Goal: Task Accomplishment & Management: Manage account settings

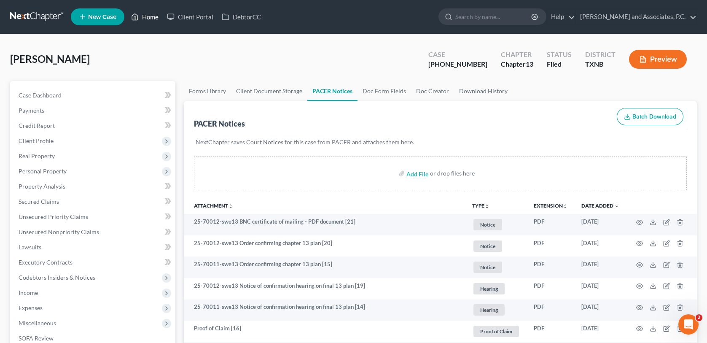
click at [151, 16] on link "Home" at bounding box center [145, 16] width 36 height 15
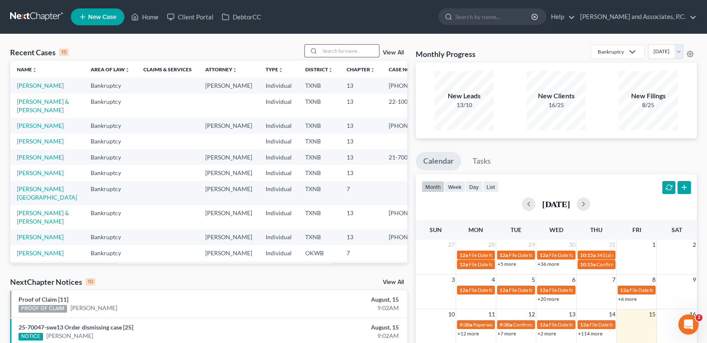
click at [353, 51] on input "search" at bounding box center [349, 51] width 59 height 12
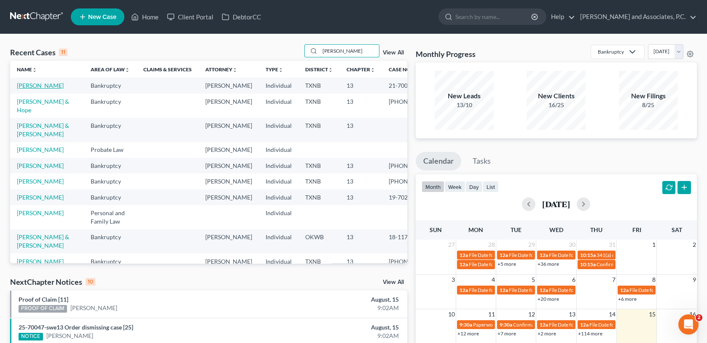
type input "[PERSON_NAME]"
click at [27, 85] on link "[PERSON_NAME]" at bounding box center [40, 85] width 47 height 7
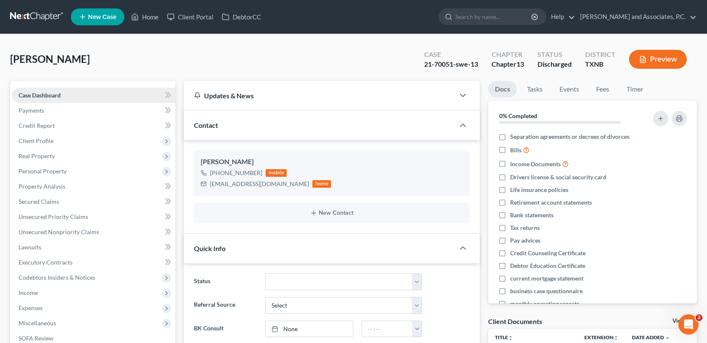
scroll to position [124, 0]
click at [605, 91] on link "Fees" at bounding box center [602, 89] width 27 height 16
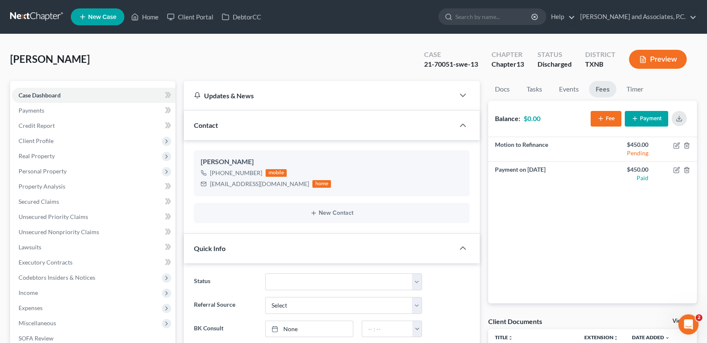
click at [611, 119] on button "Fee" at bounding box center [606, 119] width 31 height 16
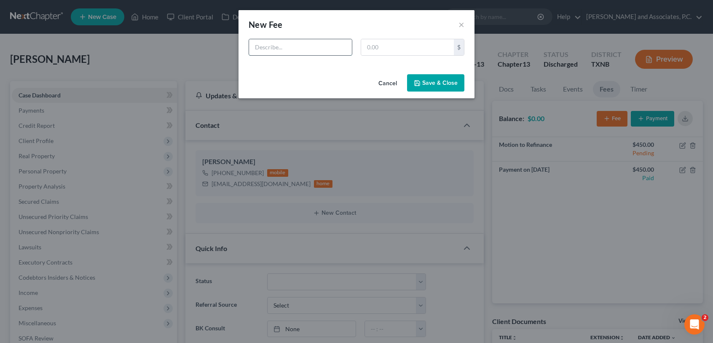
click at [272, 48] on input "text" at bounding box center [300, 47] width 103 height 16
type input "Affidavit of heirship"
click at [377, 50] on input "text" at bounding box center [407, 47] width 93 height 16
type input "1,850.00"
click at [432, 87] on button "Save & Close" at bounding box center [435, 83] width 57 height 18
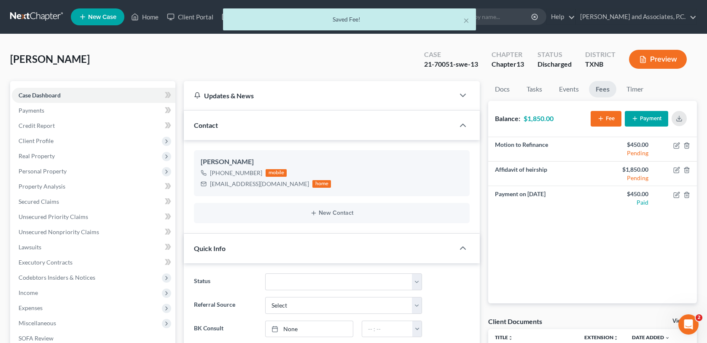
click at [642, 119] on button "Payment" at bounding box center [646, 119] width 43 height 16
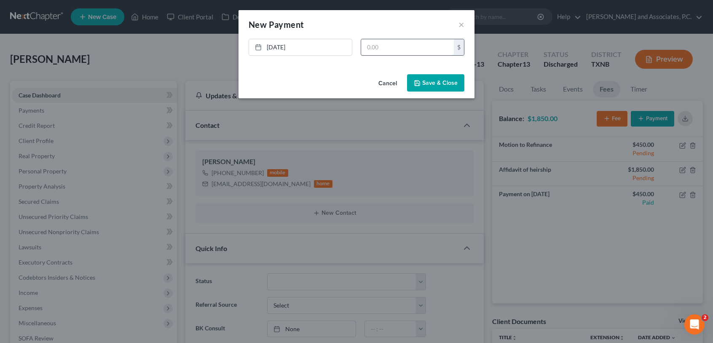
click at [374, 45] on input "text" at bounding box center [407, 47] width 93 height 16
type input "950.00"
click at [432, 86] on button "Save & Close" at bounding box center [435, 83] width 57 height 18
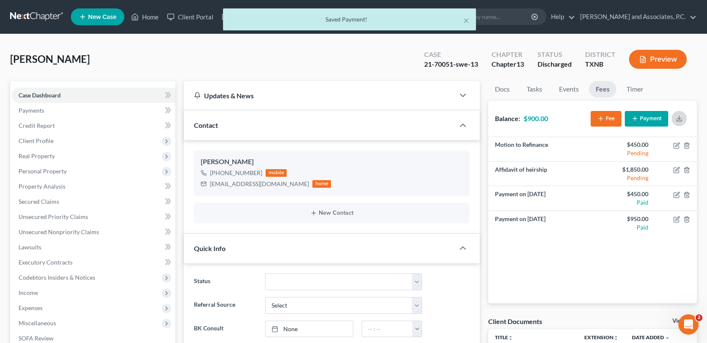
click at [681, 115] on icon "button" at bounding box center [679, 118] width 7 height 7
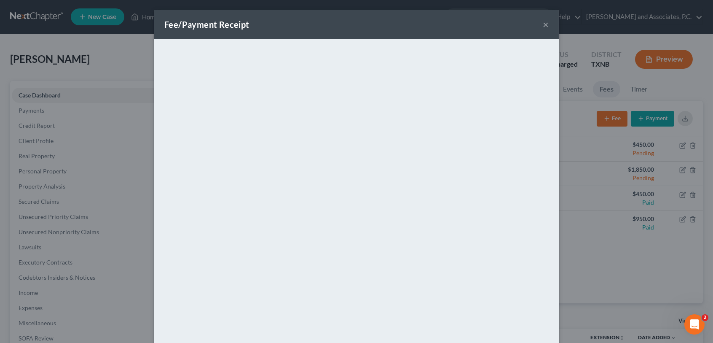
click at [543, 24] on button "×" at bounding box center [546, 24] width 6 height 10
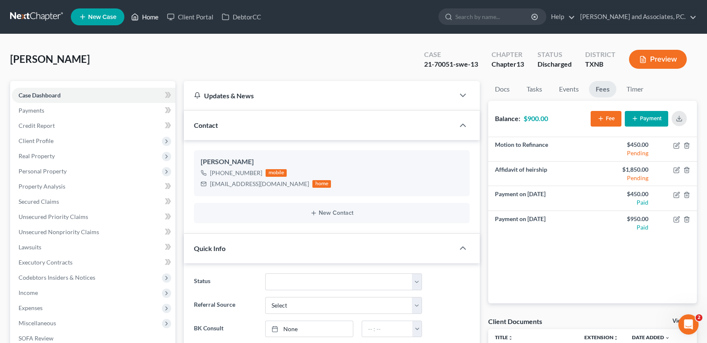
drag, startPoint x: 158, startPoint y: 15, endPoint x: 163, endPoint y: 27, distance: 12.7
click at [158, 15] on link "Home" at bounding box center [145, 16] width 36 height 15
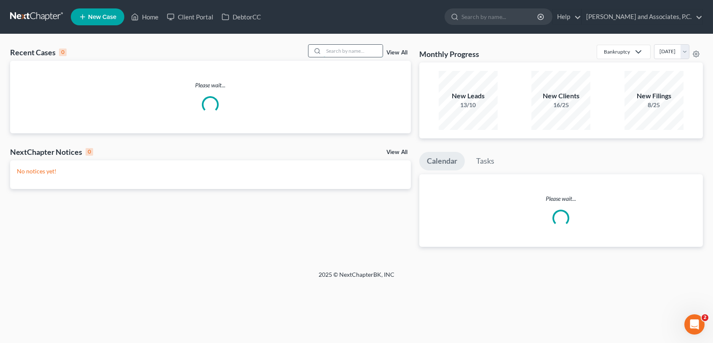
click at [326, 51] on input "search" at bounding box center [353, 51] width 59 height 12
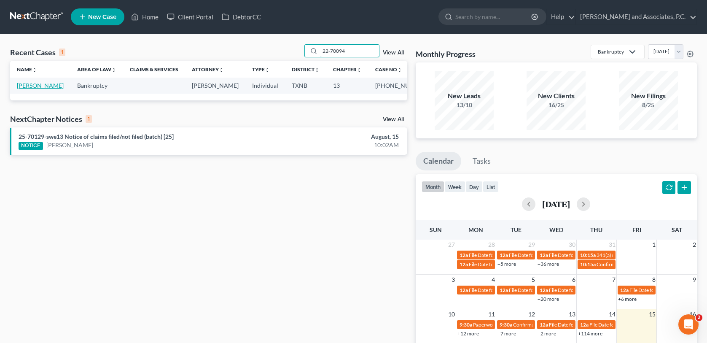
type input "22-70094"
click at [30, 89] on link "[PERSON_NAME]" at bounding box center [40, 85] width 47 height 7
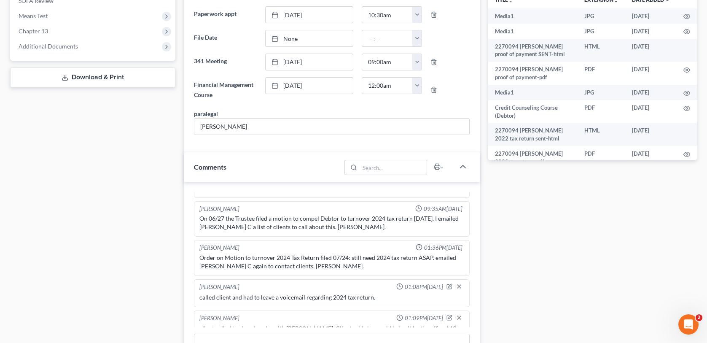
scroll to position [379, 0]
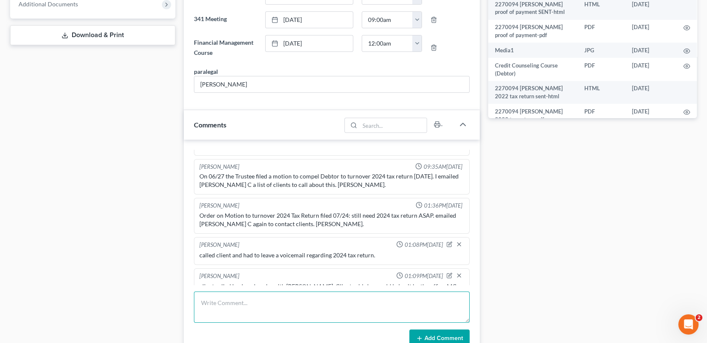
click at [205, 301] on textarea at bounding box center [331, 306] width 275 height 31
type textarea "As of [DATE] client still has not brought her 2024 tax return. I called and lef…"
click at [453, 336] on button "Add Comment" at bounding box center [439, 338] width 60 height 18
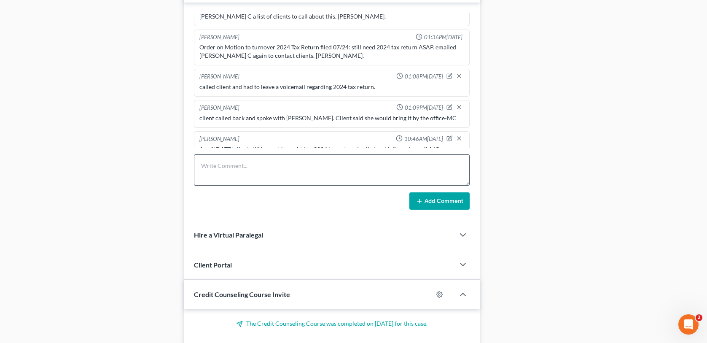
scroll to position [548, 0]
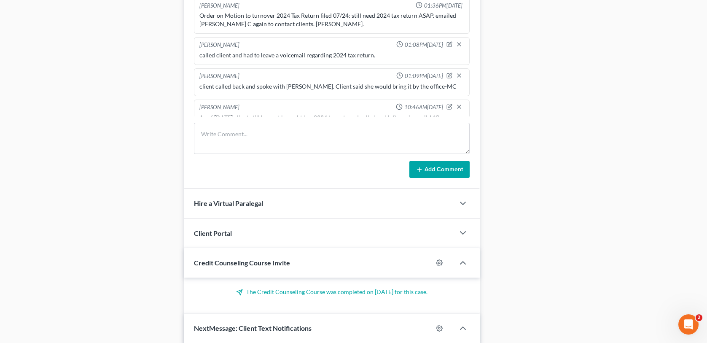
click at [433, 113] on div "As of [DATE] client still has not brought her 2024 tax return. I called and lef…" at bounding box center [331, 117] width 264 height 8
click at [446, 104] on icon "button" at bounding box center [449, 107] width 6 height 6
click at [439, 113] on textarea "As of [DATE] client still has not brought her 2024 tax return. I called and lef…" at bounding box center [331, 128] width 264 height 31
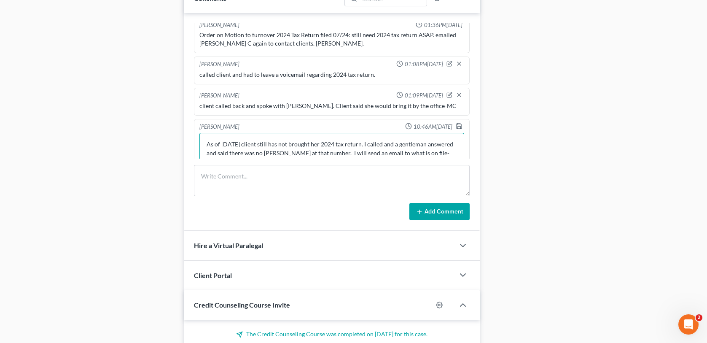
scroll to position [2, 0]
type textarea "As of [DATE] client still has not brought her 2024 tax return. I called and a g…"
click at [456, 123] on icon "button" at bounding box center [459, 126] width 7 height 7
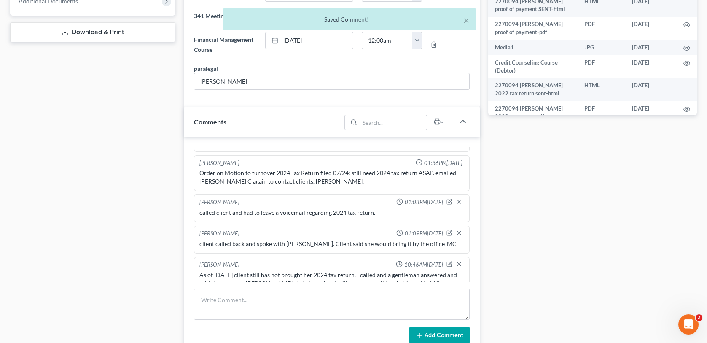
scroll to position [126, 0]
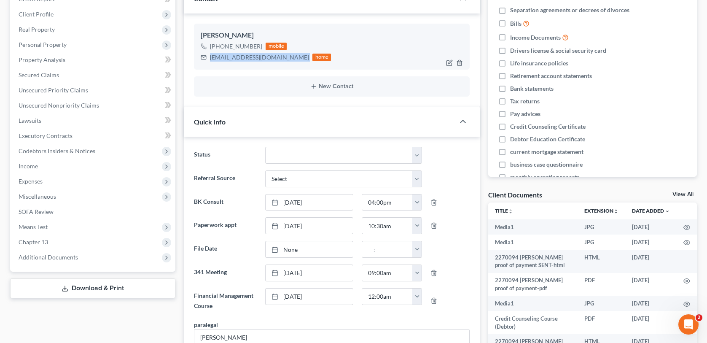
drag, startPoint x: 210, startPoint y: 57, endPoint x: 289, endPoint y: 64, distance: 79.2
click at [289, 64] on div "[PERSON_NAME] [PHONE_NUMBER] mobile [EMAIL_ADDRESS][DOMAIN_NAME] home" at bounding box center [331, 47] width 275 height 46
copy div "[EMAIL_ADDRESS][DOMAIN_NAME]"
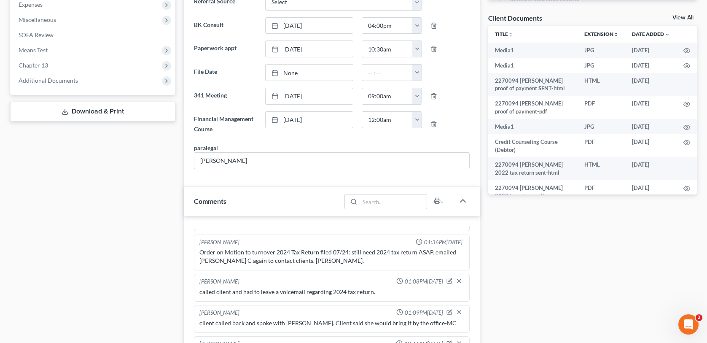
scroll to position [0, 0]
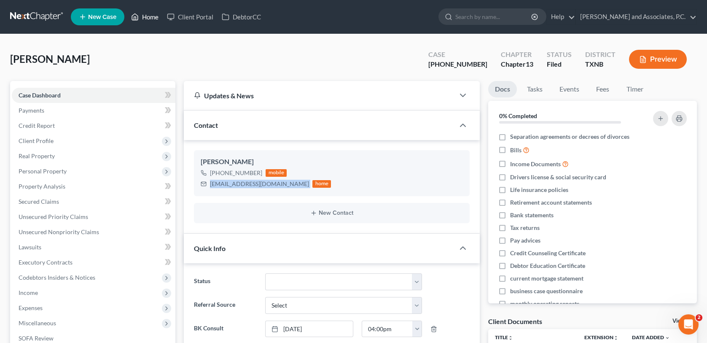
click at [152, 16] on link "Home" at bounding box center [145, 16] width 36 height 15
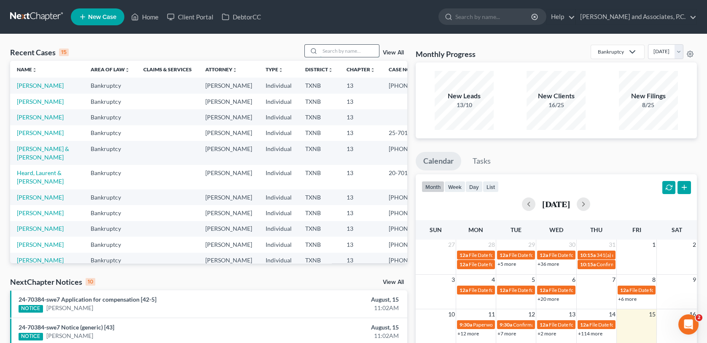
click at [348, 51] on input "search" at bounding box center [349, 51] width 59 height 12
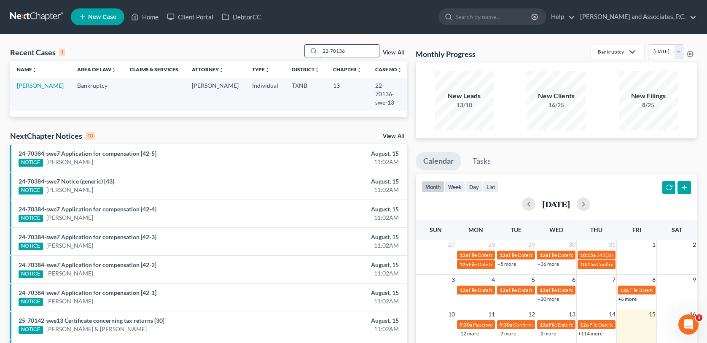
drag, startPoint x: 346, startPoint y: 51, endPoint x: 306, endPoint y: 49, distance: 40.1
click at [306, 49] on div "22-70136" at bounding box center [341, 50] width 75 height 13
type input "[PERSON_NAME]"
click at [35, 92] on link "[PERSON_NAME] & [PERSON_NAME]" at bounding box center [40, 94] width 47 height 24
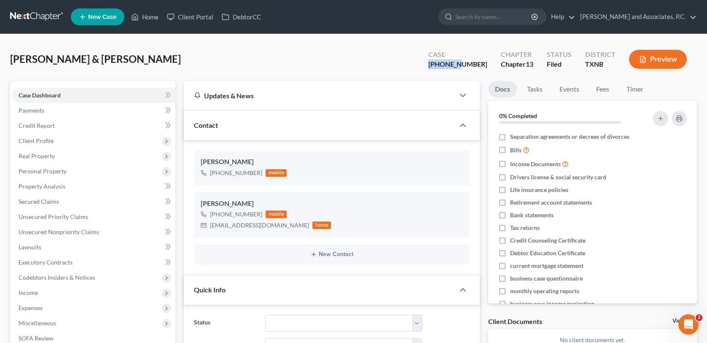
drag, startPoint x: 448, startPoint y: 64, endPoint x: 476, endPoint y: 64, distance: 28.2
click at [476, 64] on div "[PHONE_NUMBER]" at bounding box center [457, 64] width 59 height 10
copy div "24-10073"
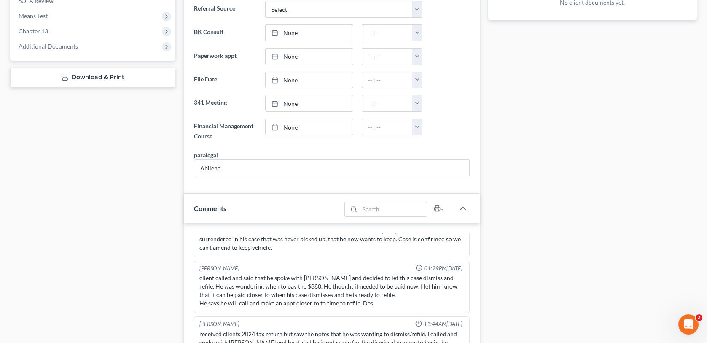
scroll to position [583, 0]
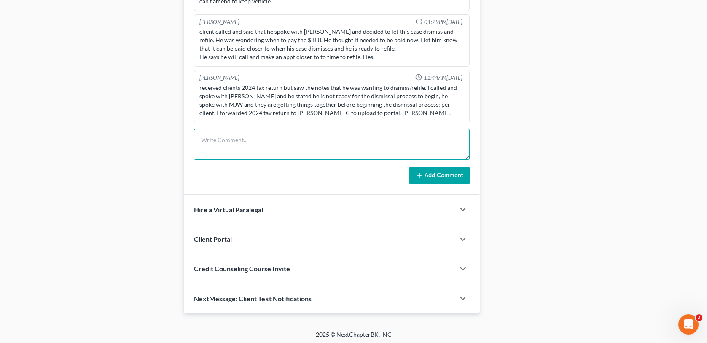
click at [202, 136] on textarea at bounding box center [331, 144] width 275 height 31
type textarea "U"
type textarea "scanned and uploaded 2024 tax return to the trustee-MC"
click at [433, 177] on button "Add Comment" at bounding box center [439, 176] width 60 height 18
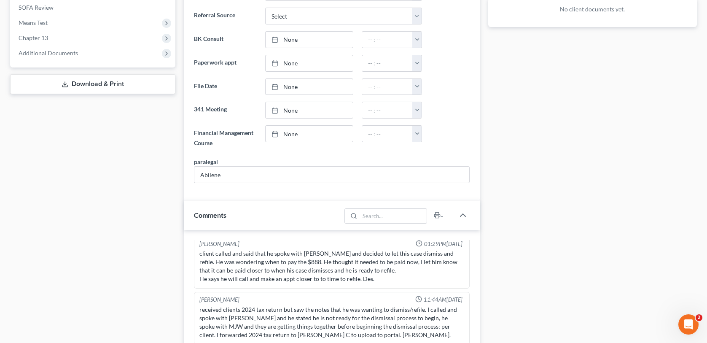
scroll to position [0, 0]
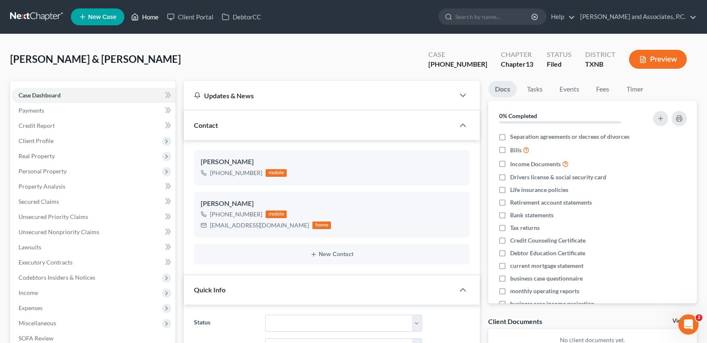
click at [143, 12] on link "Home" at bounding box center [145, 16] width 36 height 15
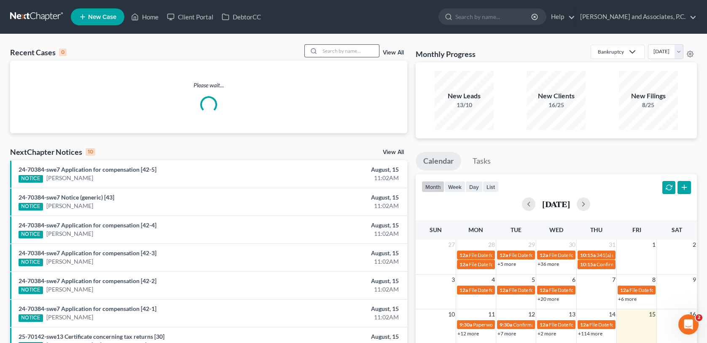
click at [325, 53] on input "search" at bounding box center [349, 51] width 59 height 12
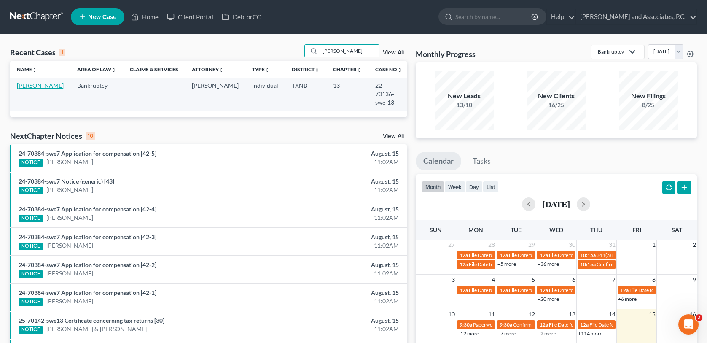
type input "[PERSON_NAME]"
click at [30, 86] on link "[PERSON_NAME]" at bounding box center [40, 85] width 47 height 7
select select "1"
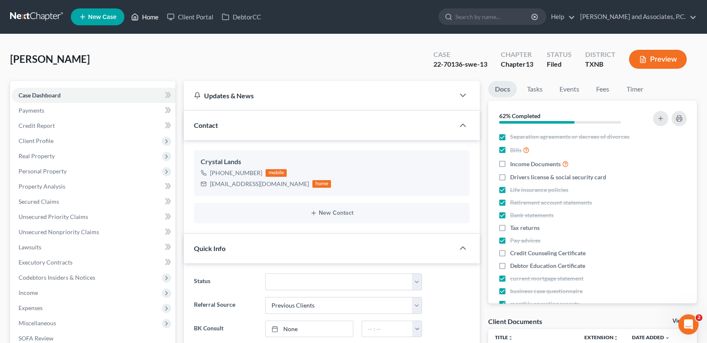
click at [153, 14] on link "Home" at bounding box center [145, 16] width 36 height 15
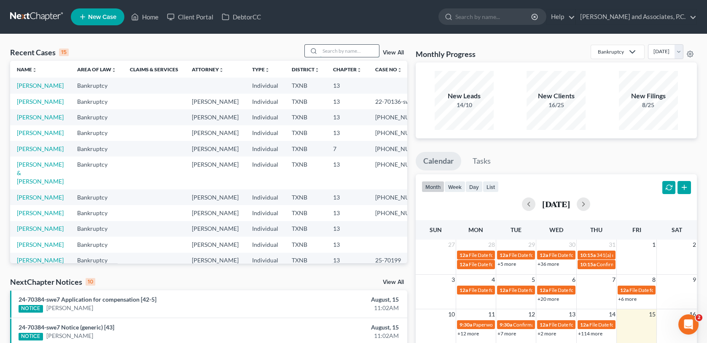
click at [330, 49] on input "search" at bounding box center [349, 51] width 59 height 12
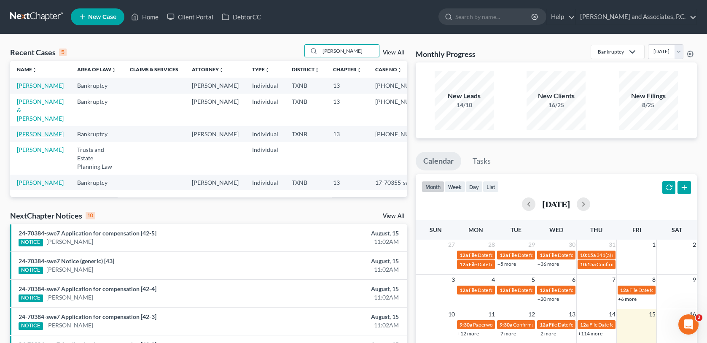
type input "[PERSON_NAME]"
click at [23, 137] on link "[PERSON_NAME]" at bounding box center [40, 133] width 47 height 7
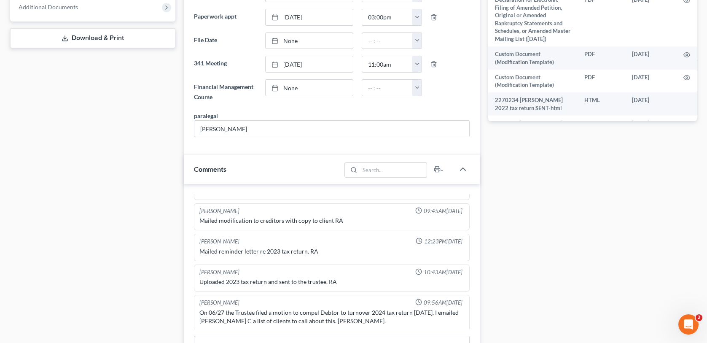
scroll to position [464, 0]
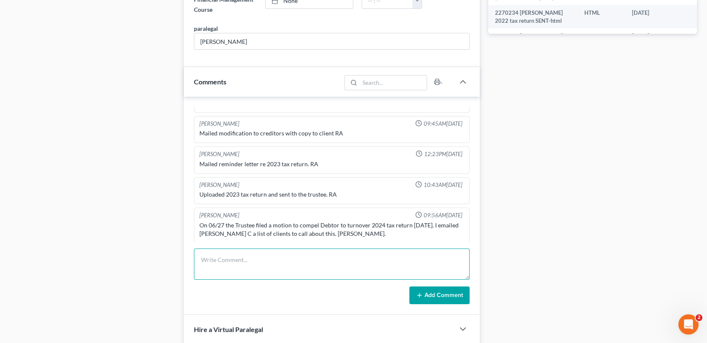
click at [207, 257] on textarea at bounding box center [331, 263] width 275 height 31
type textarea "[DATE] scanned and uploaded 2024 tax return to the trustee-mc"
click at [424, 293] on button "Add Comment" at bounding box center [439, 295] width 60 height 18
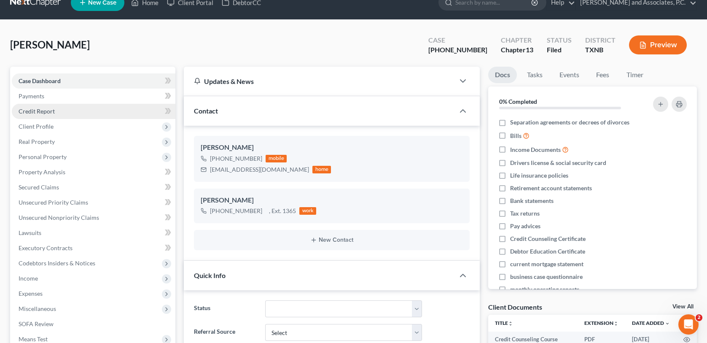
scroll to position [0, 0]
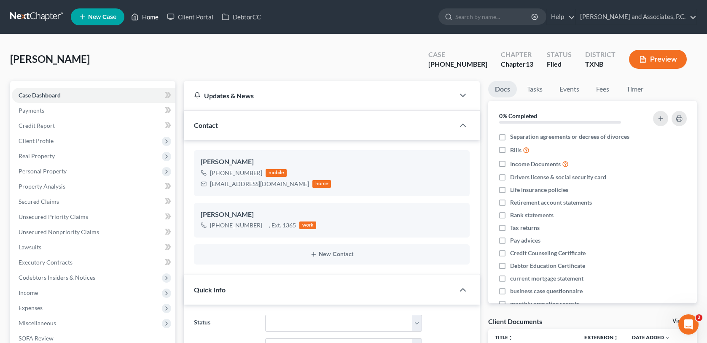
click at [148, 14] on link "Home" at bounding box center [145, 16] width 36 height 15
